Goal: Transaction & Acquisition: Purchase product/service

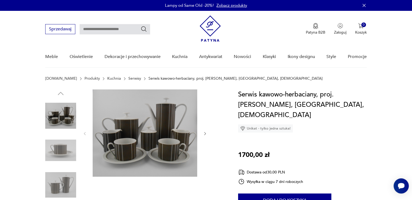
click at [62, 150] on img at bounding box center [60, 150] width 31 height 31
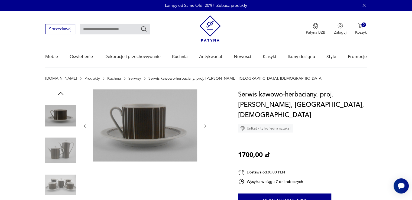
click at [203, 127] on icon "button" at bounding box center [205, 126] width 5 height 5
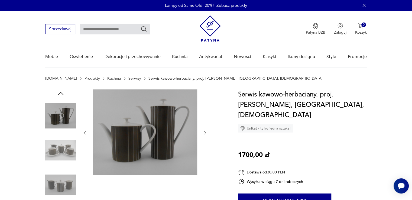
click at [203, 126] on div at bounding box center [145, 132] width 125 height 87
click at [206, 132] on icon "button" at bounding box center [205, 133] width 5 height 5
